Goal: Check status: Check status

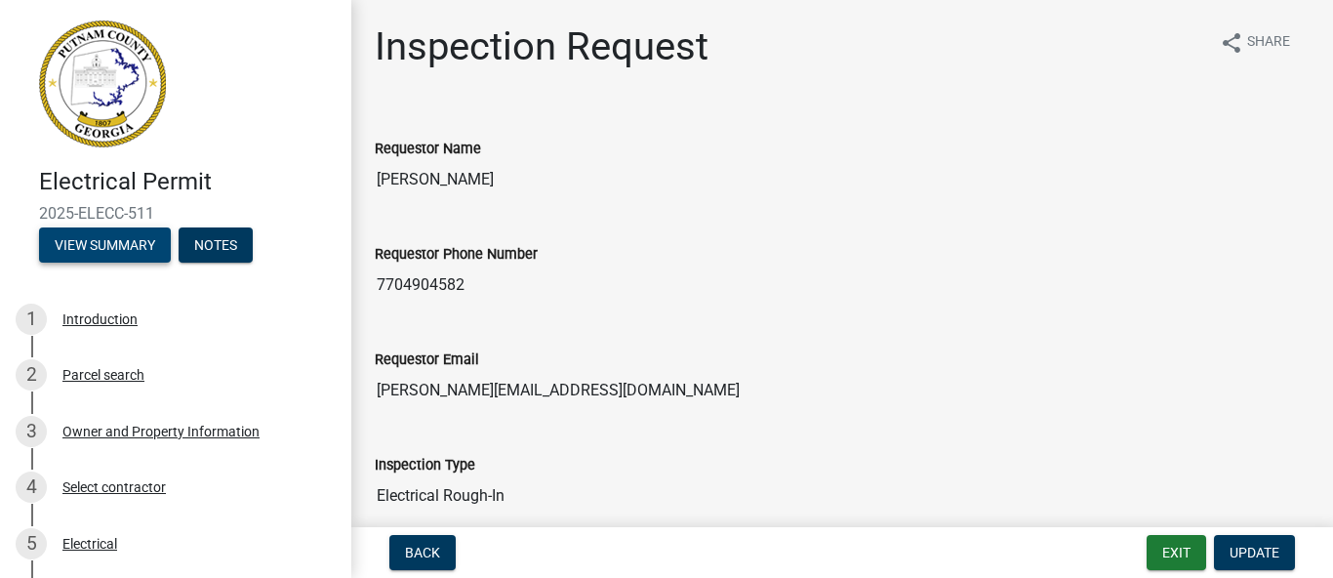
click at [118, 243] on button "View Summary" at bounding box center [105, 244] width 132 height 35
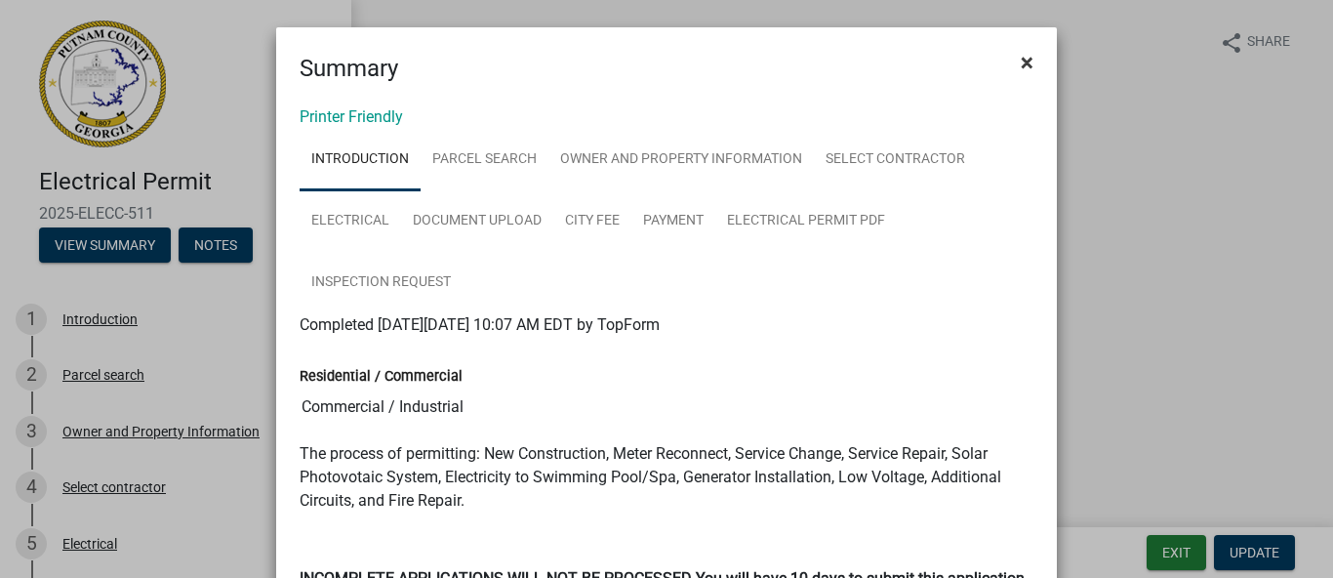
click at [1022, 66] on span "×" at bounding box center [1027, 62] width 13 height 27
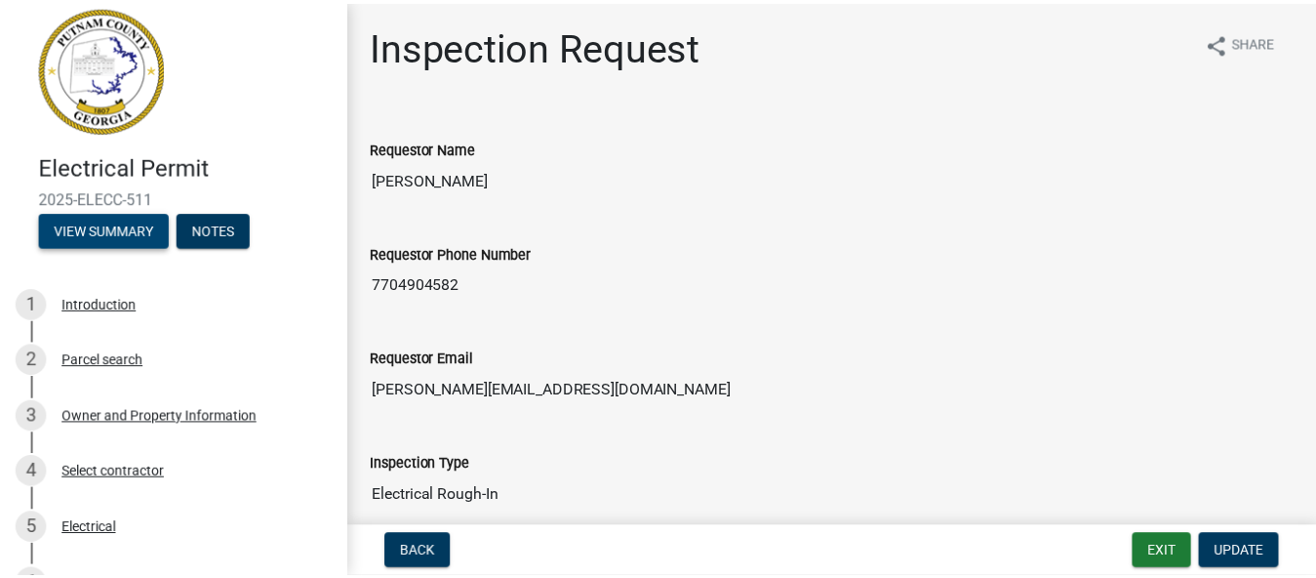
scroll to position [15, 0]
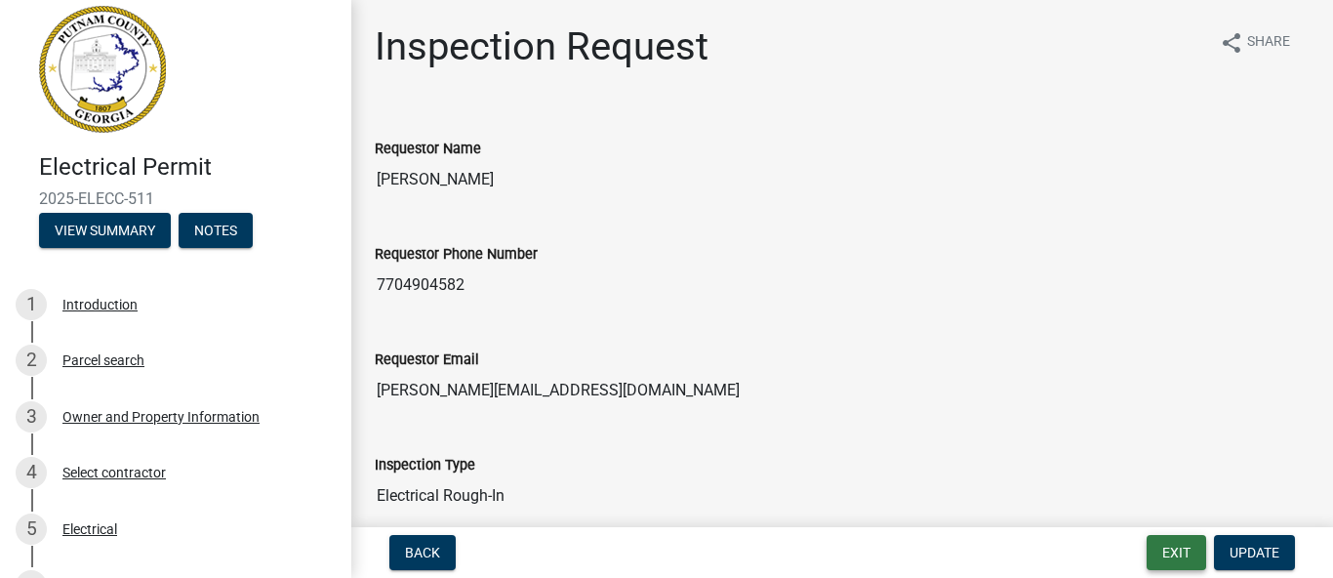
click at [1166, 559] on button "Exit" at bounding box center [1176, 552] width 60 height 35
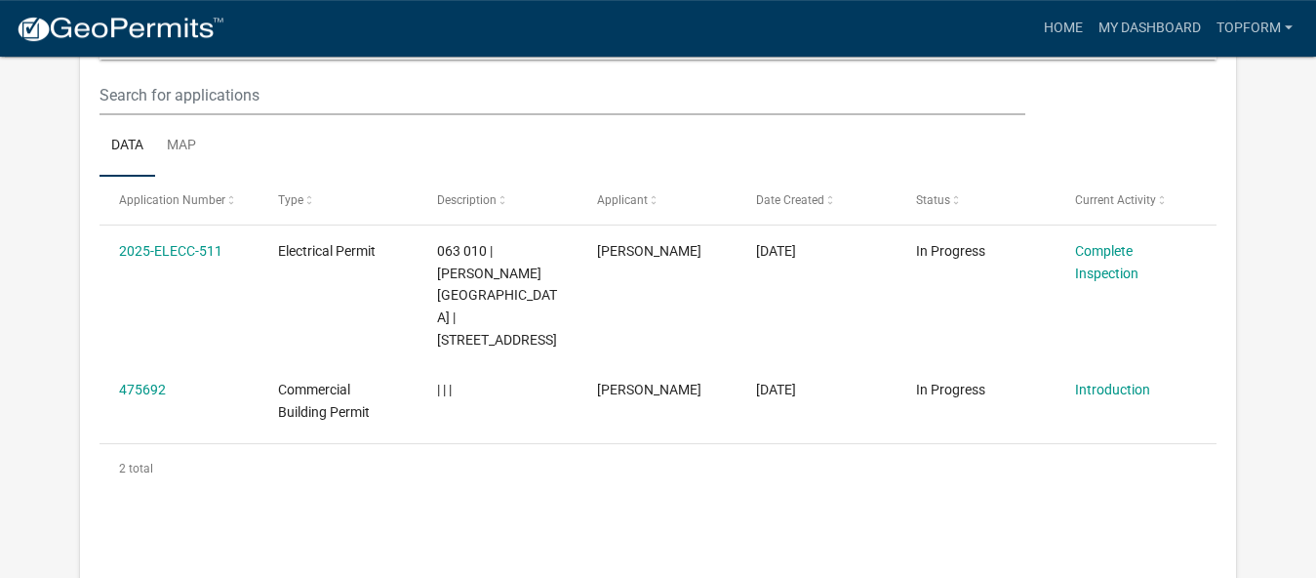
scroll to position [299, 0]
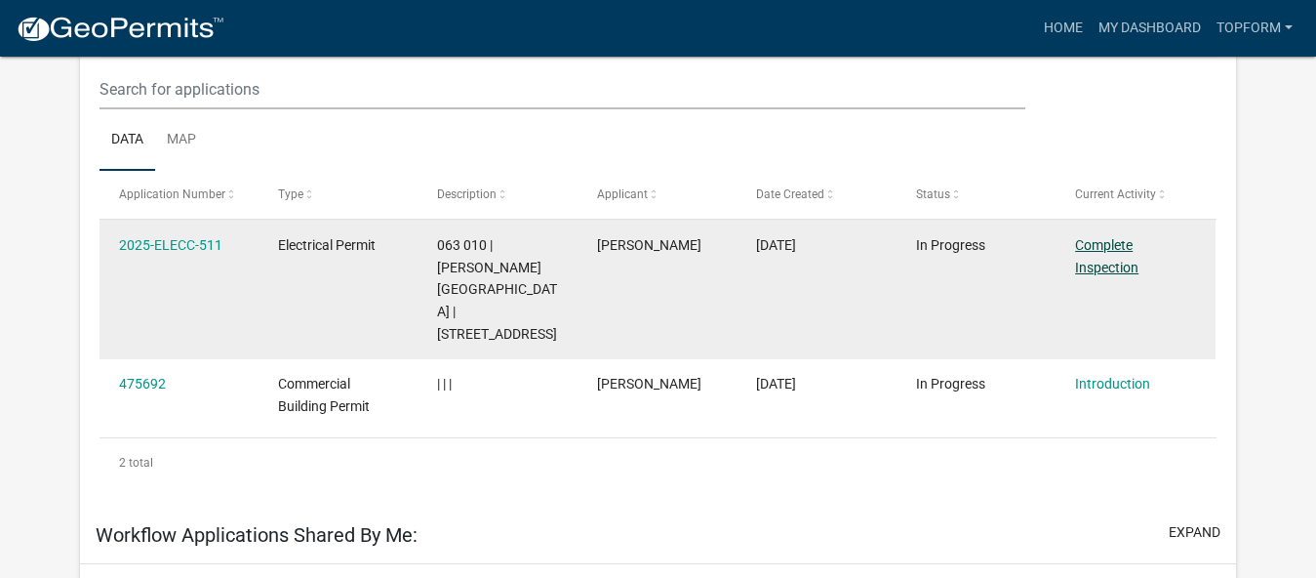
click at [1110, 243] on link "Complete Inspection" at bounding box center [1106, 256] width 63 height 38
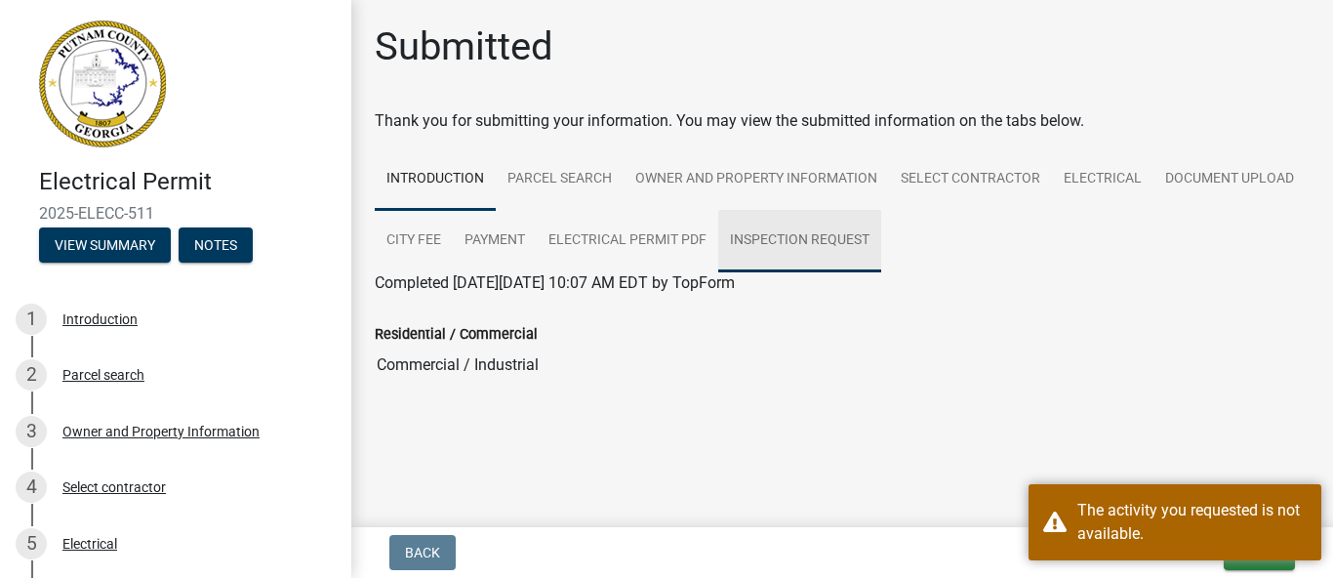
click at [843, 250] on link "Inspection Request" at bounding box center [799, 241] width 163 height 62
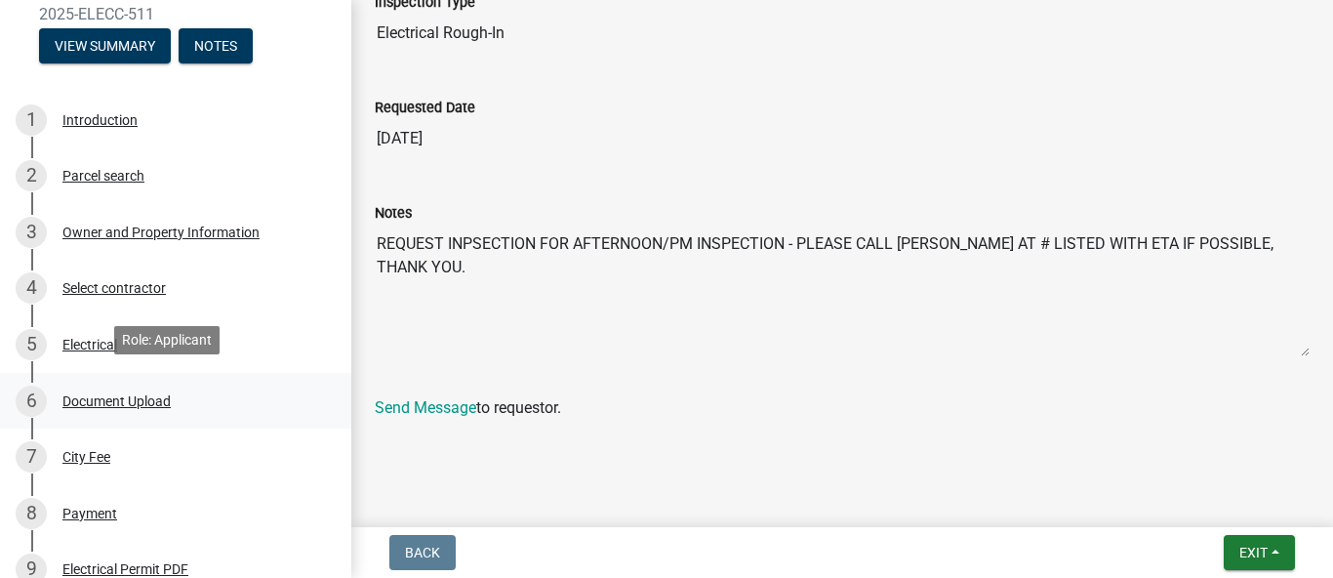
scroll to position [398, 0]
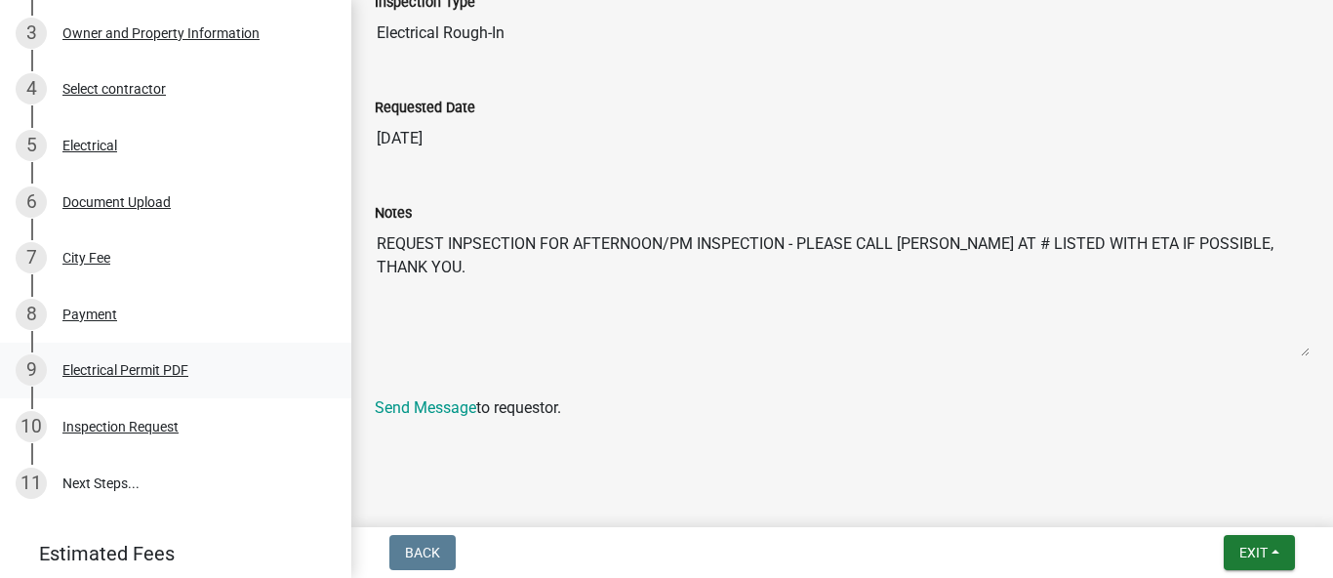
click at [139, 363] on div "Electrical Permit PDF" at bounding box center [125, 370] width 126 height 14
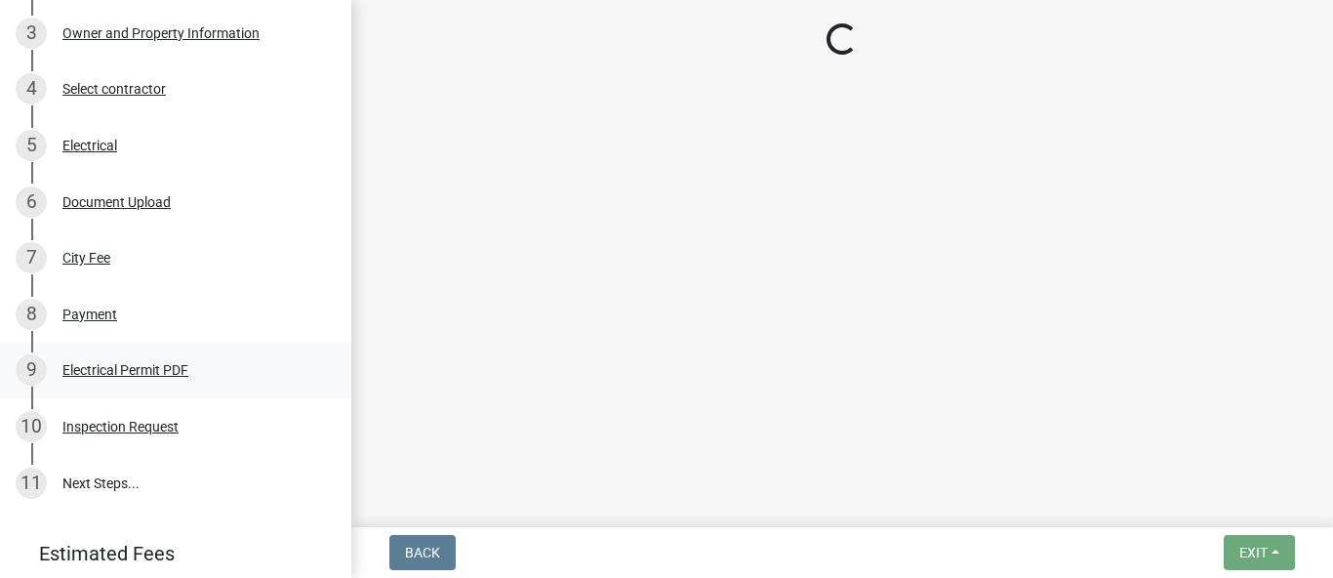
scroll to position [0, 0]
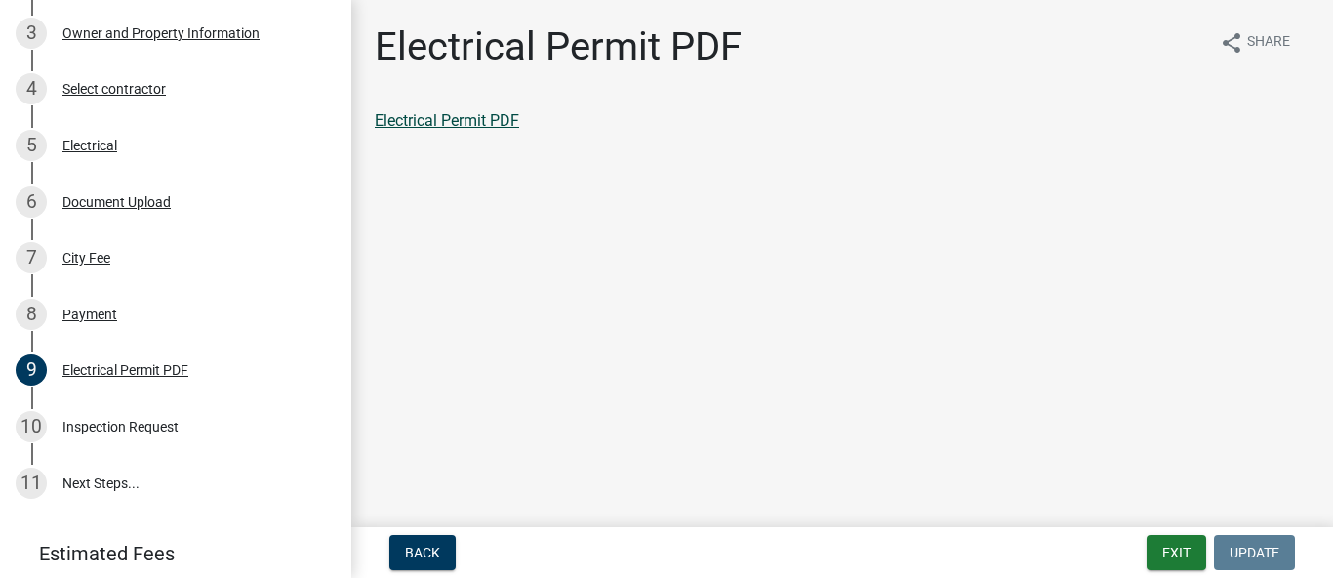
click at [462, 113] on link "Electrical Permit PDF" at bounding box center [447, 120] width 144 height 19
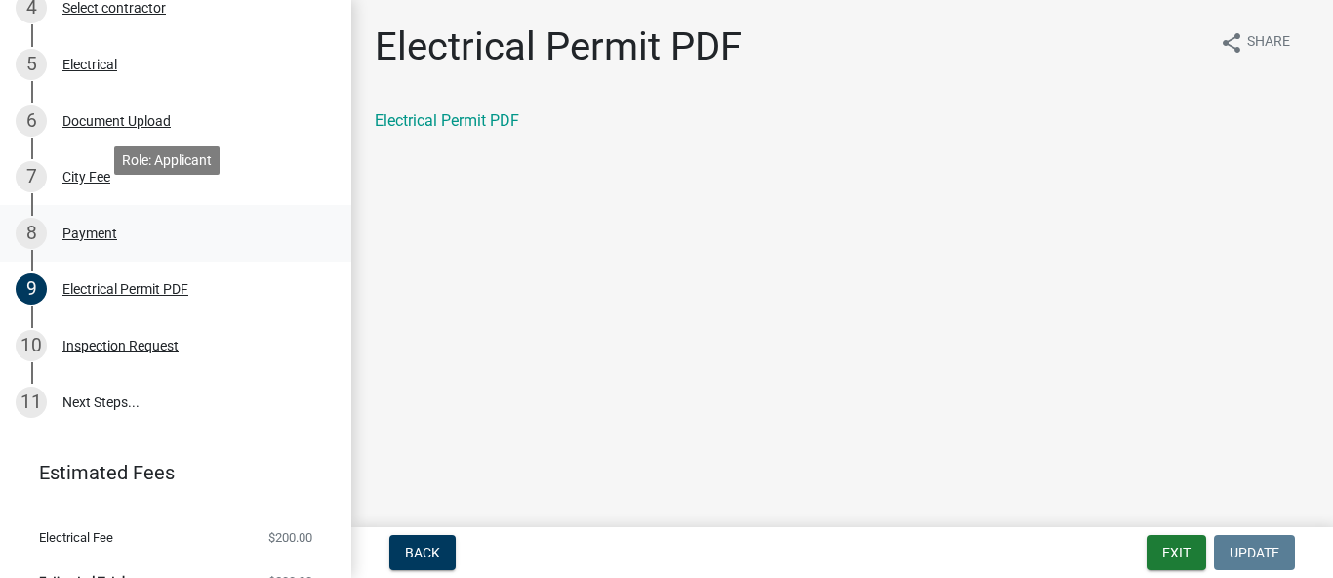
scroll to position [498, 0]
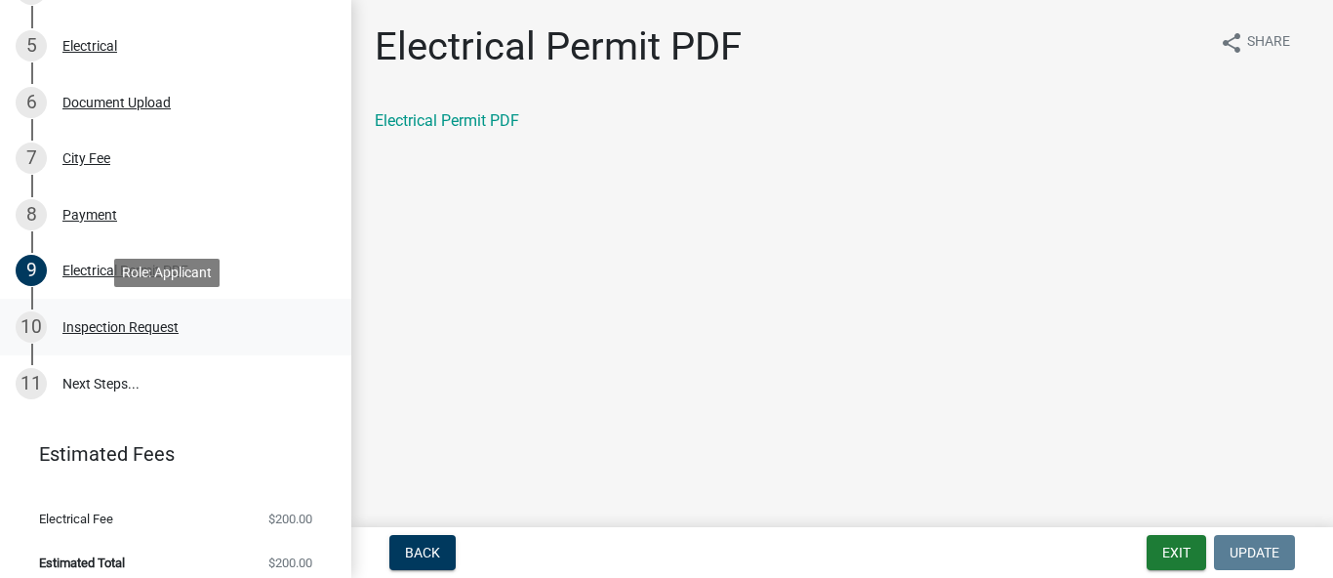
click at [173, 327] on div "Inspection Request" at bounding box center [120, 327] width 116 height 14
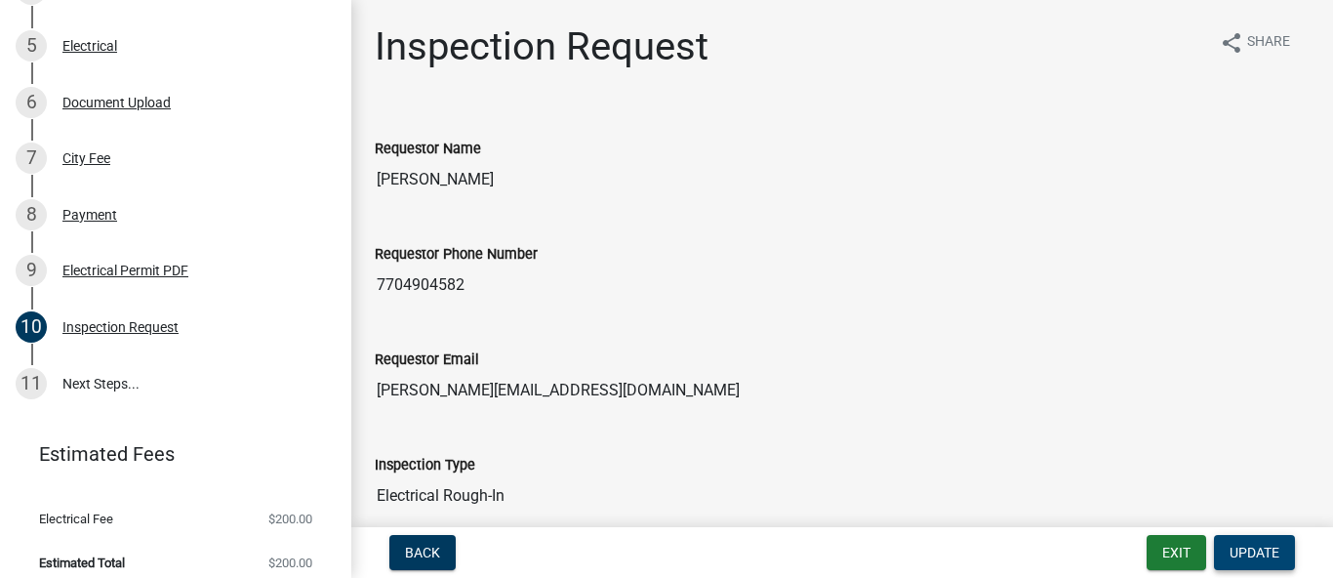
click at [1272, 544] on span "Update" at bounding box center [1254, 552] width 50 height 16
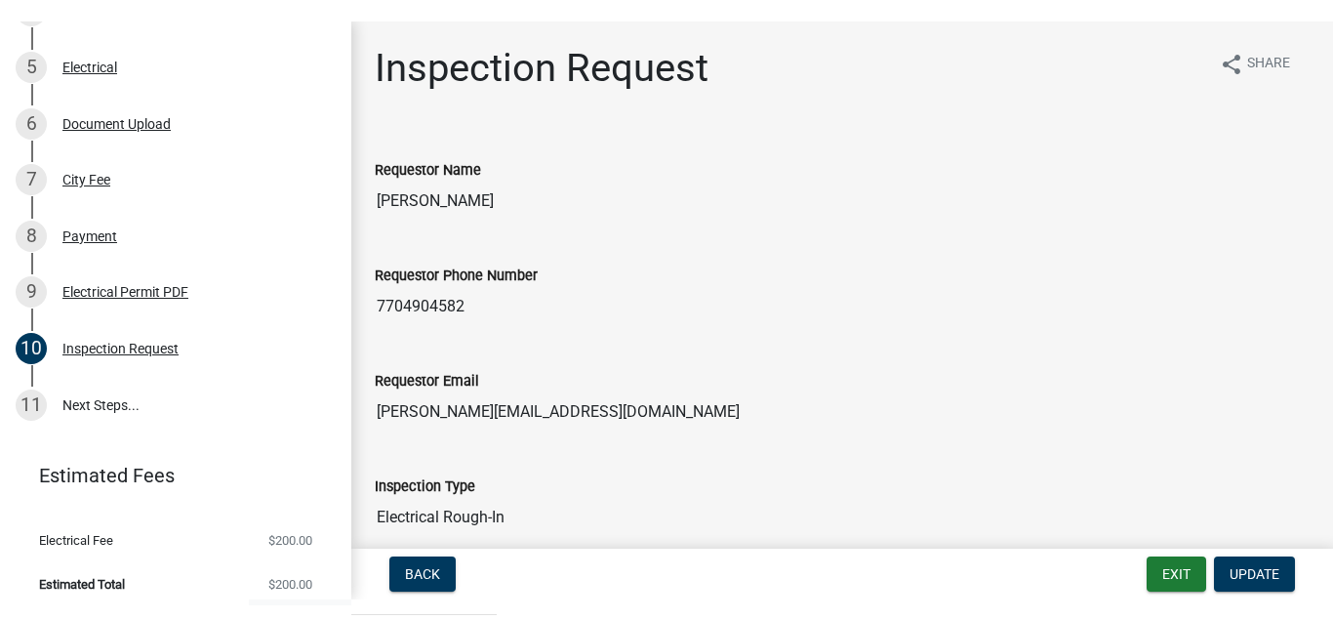
scroll to position [470, 0]
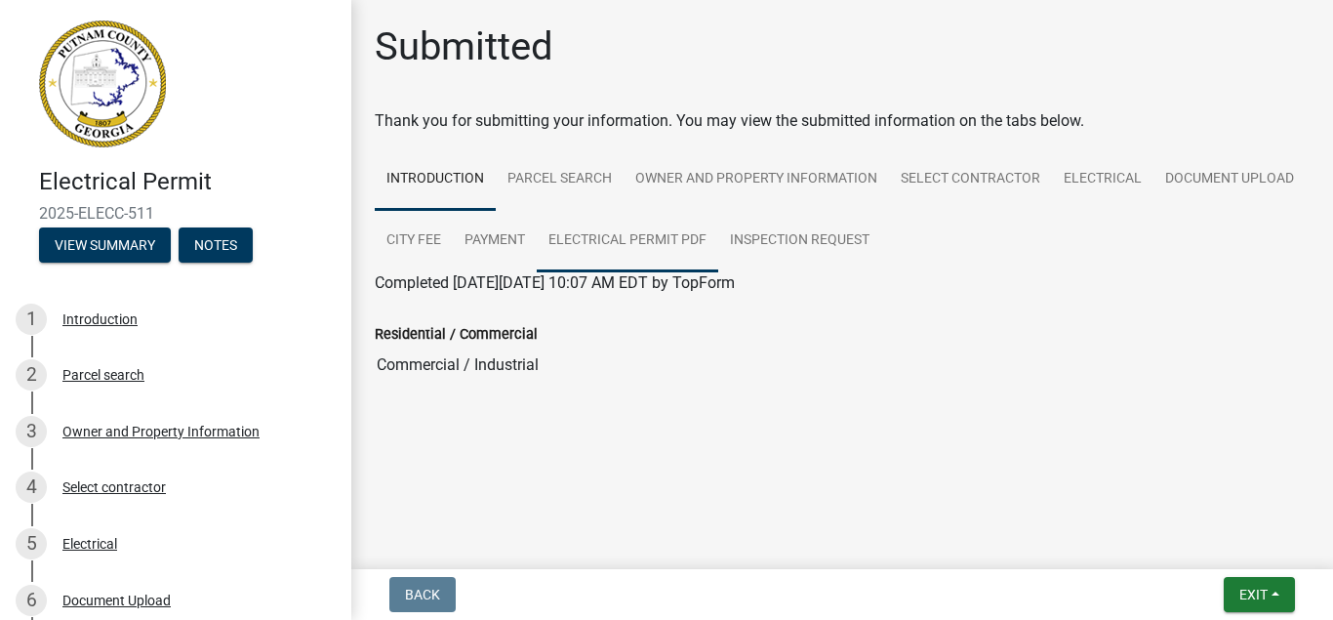
click at [618, 244] on link "Electrical Permit PDF" at bounding box center [627, 241] width 181 height 62
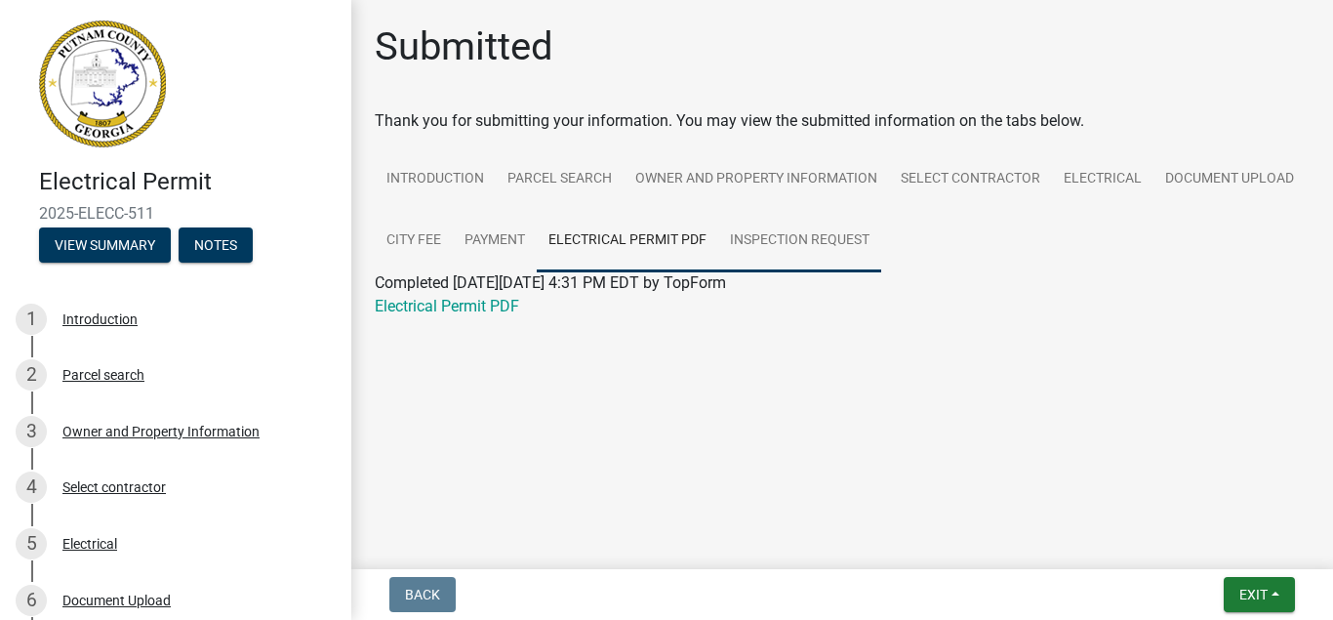
click at [758, 241] on link "Inspection Request" at bounding box center [799, 241] width 163 height 62
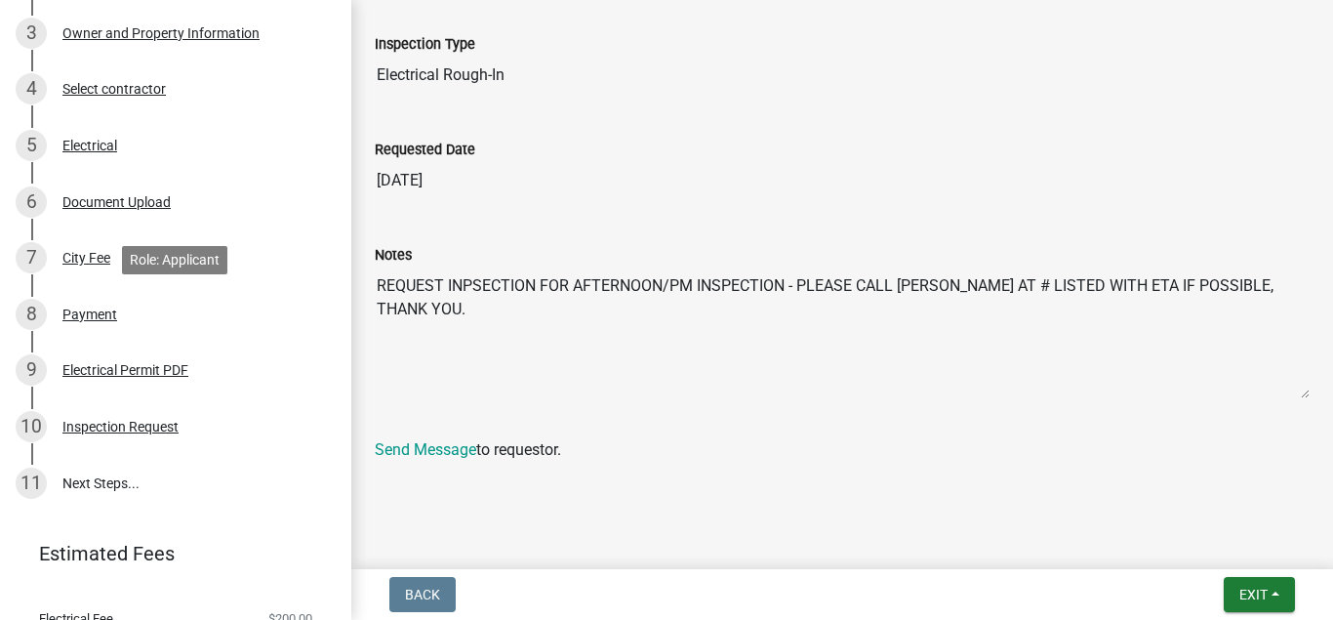
scroll to position [470, 0]
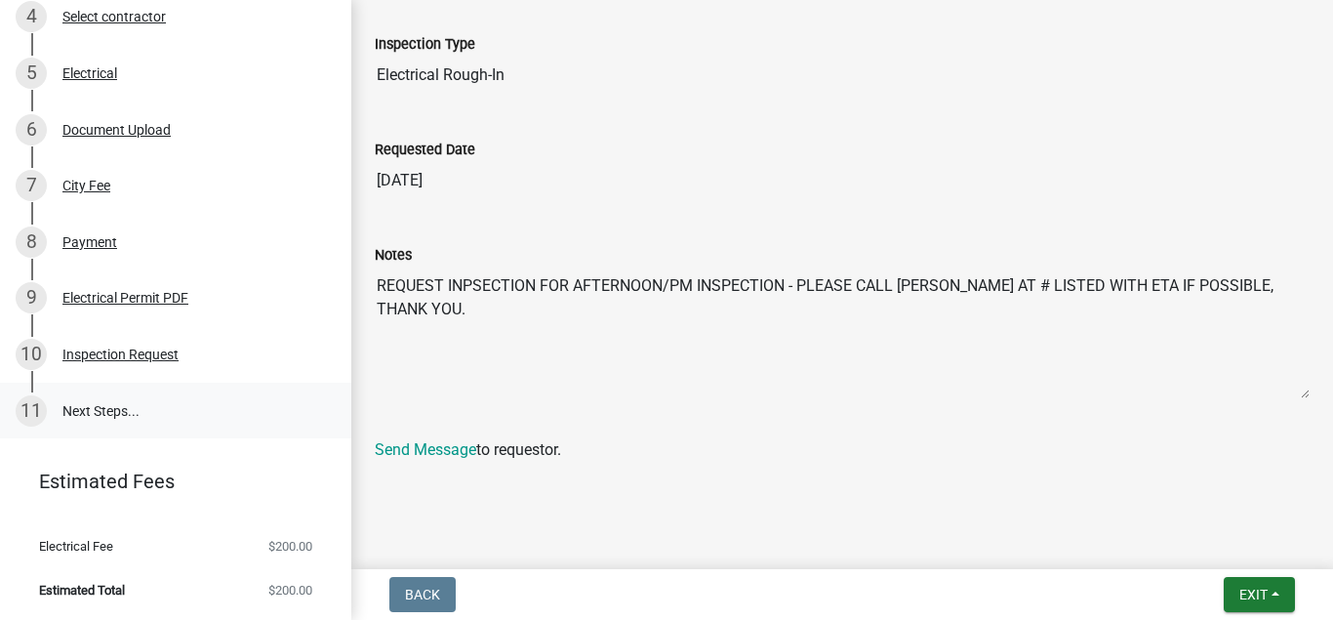
click at [77, 412] on link "11 Next Steps..." at bounding box center [175, 410] width 351 height 57
click at [77, 411] on link "11 Next Steps..." at bounding box center [175, 410] width 351 height 57
click at [100, 354] on div "Inspection Request" at bounding box center [120, 354] width 116 height 14
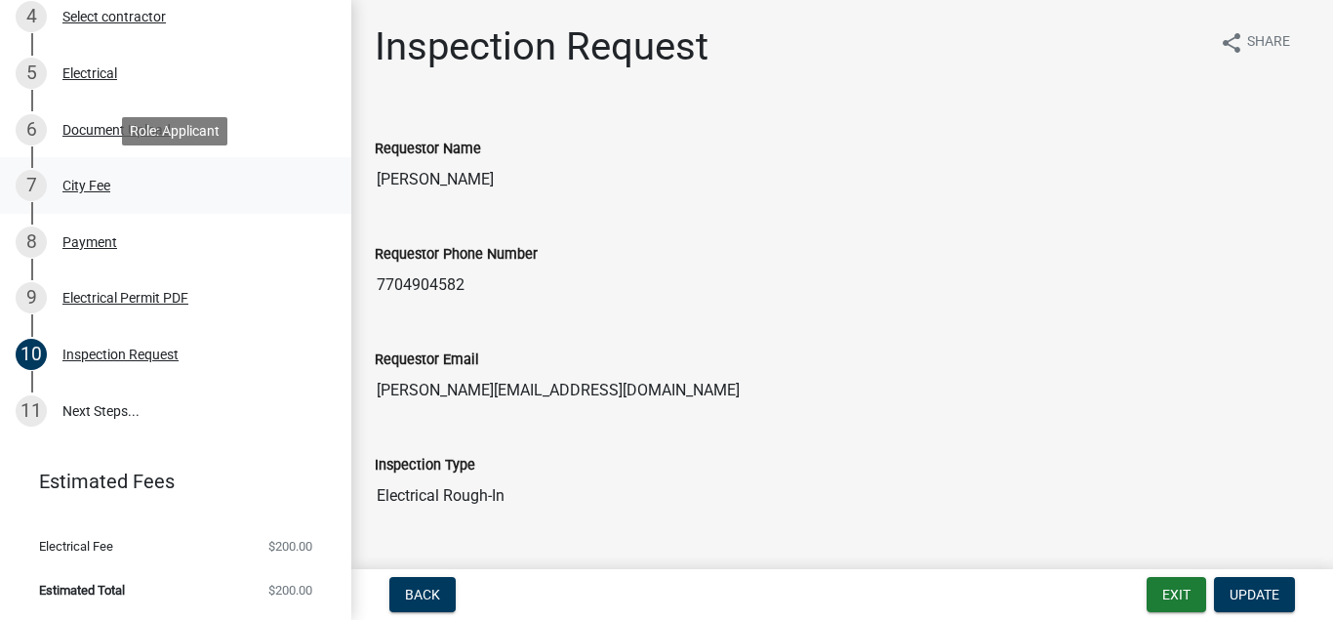
scroll to position [72, 0]
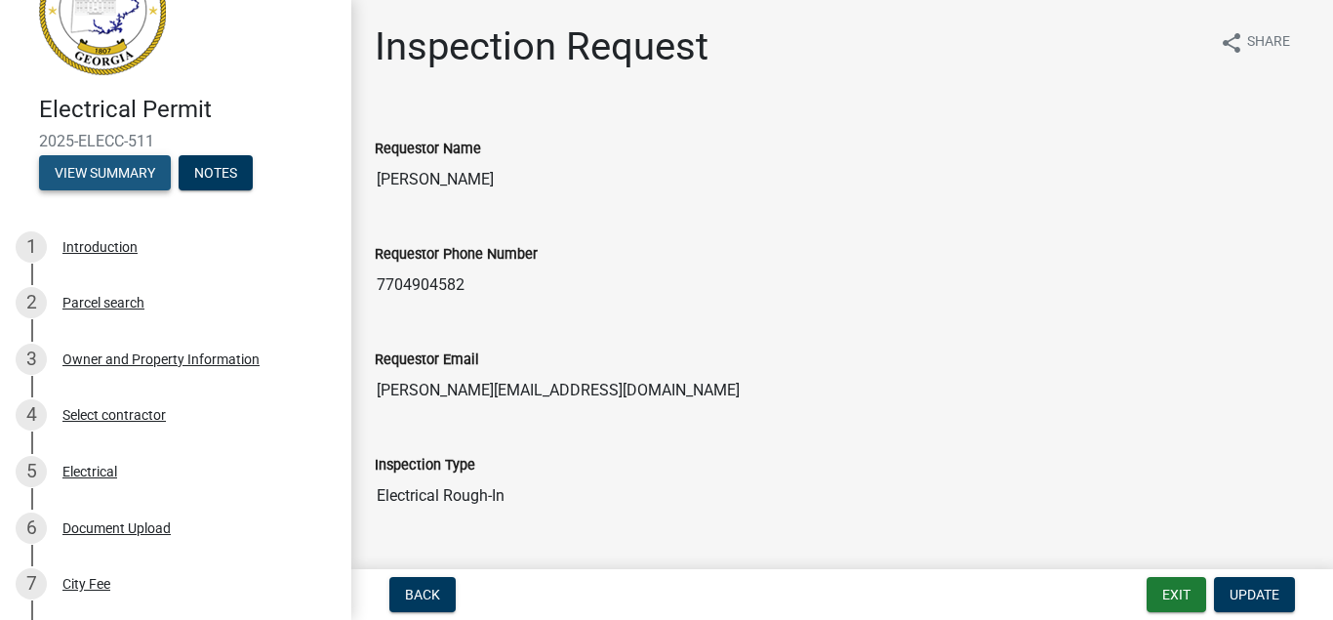
click at [130, 184] on button "View Summary" at bounding box center [105, 172] width 132 height 35
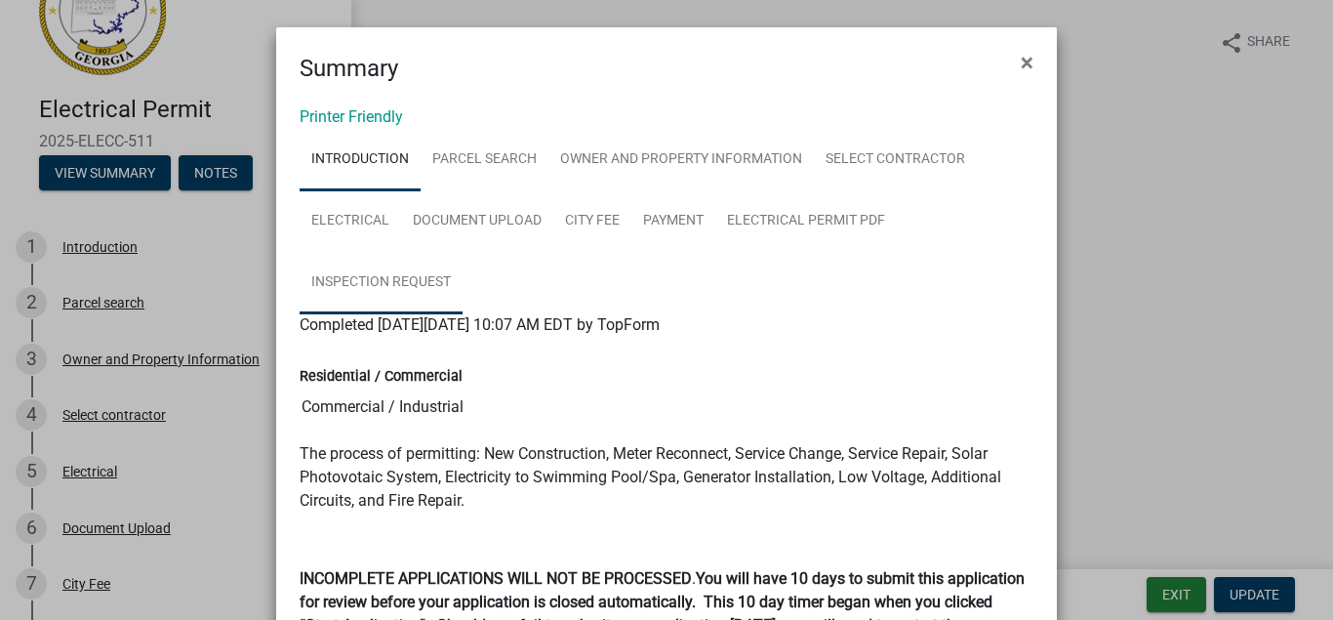
click at [381, 282] on link "Inspection Request" at bounding box center [381, 283] width 163 height 62
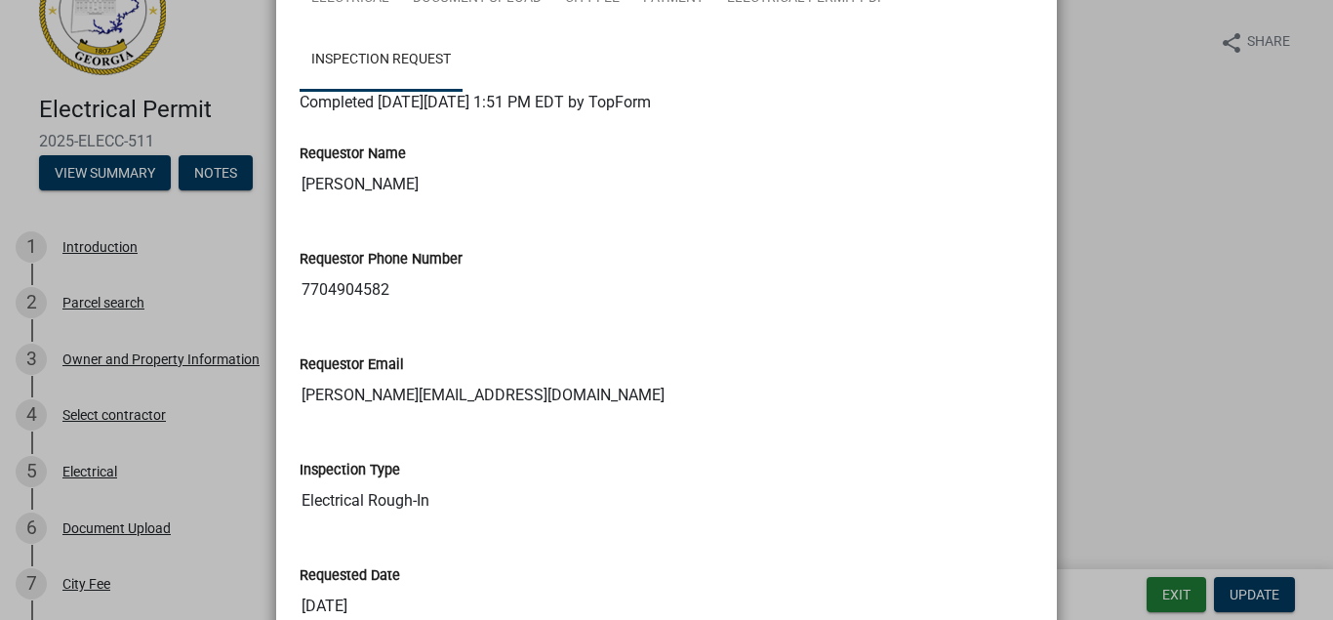
scroll to position [0, 0]
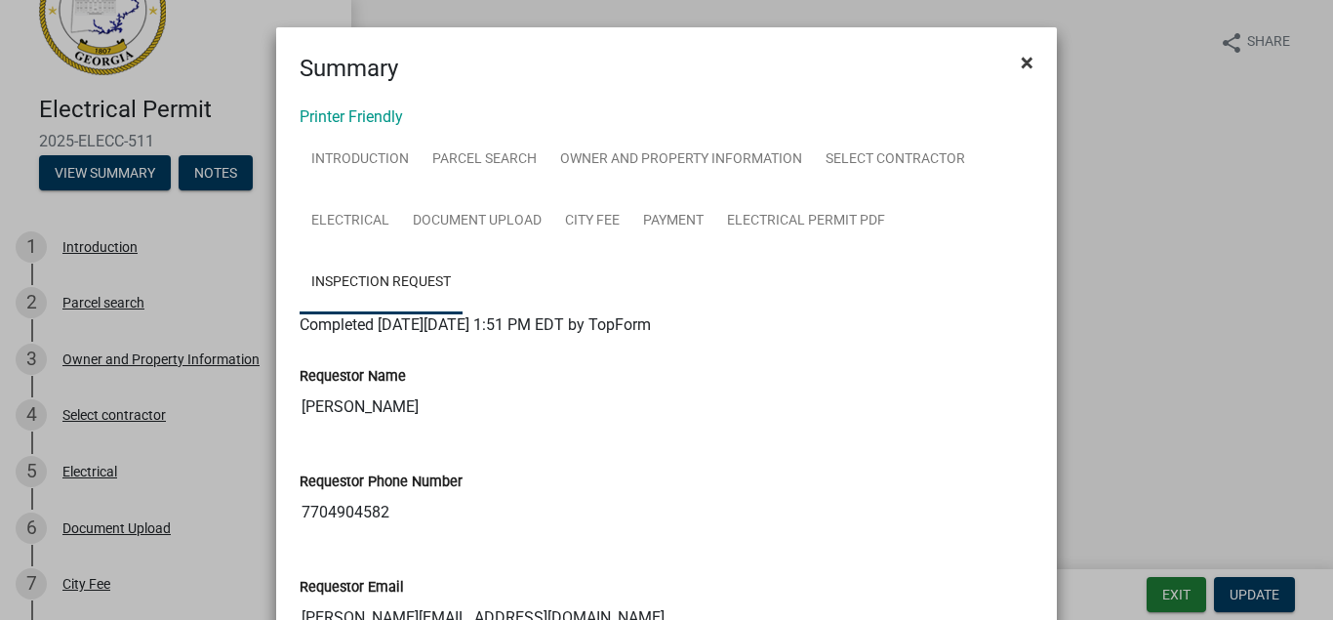
click at [1028, 64] on span "×" at bounding box center [1027, 62] width 13 height 27
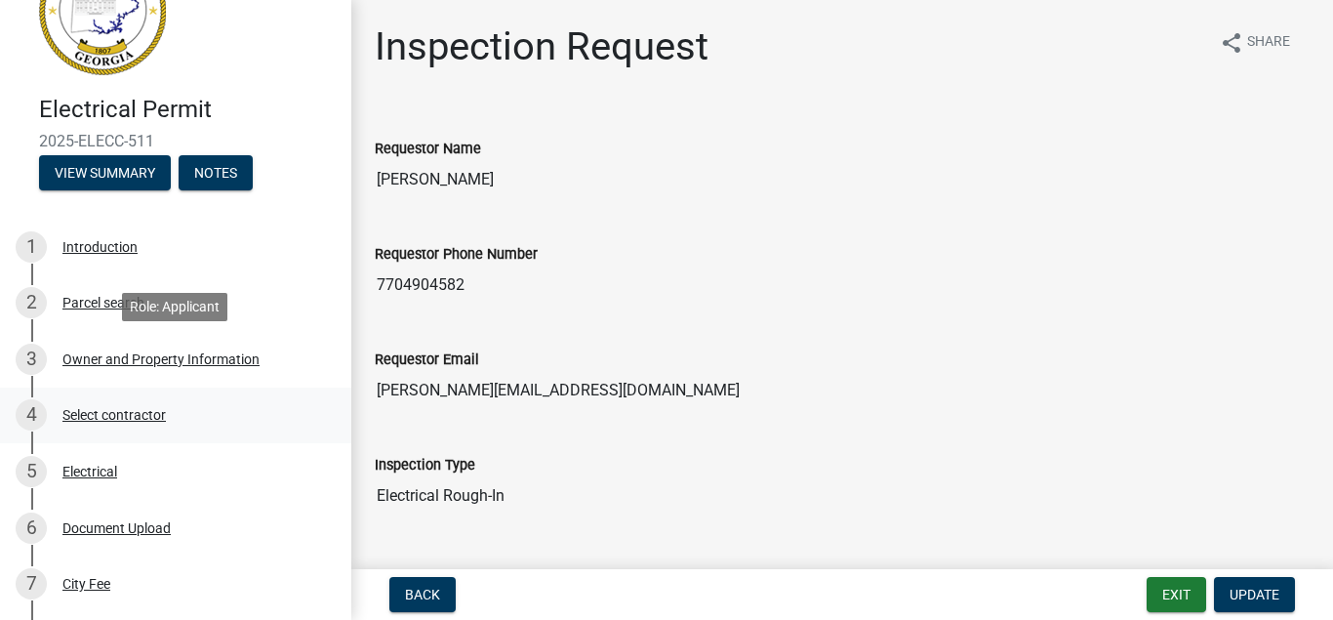
scroll to position [371, 0]
